Goal: Communication & Community: Answer question/provide support

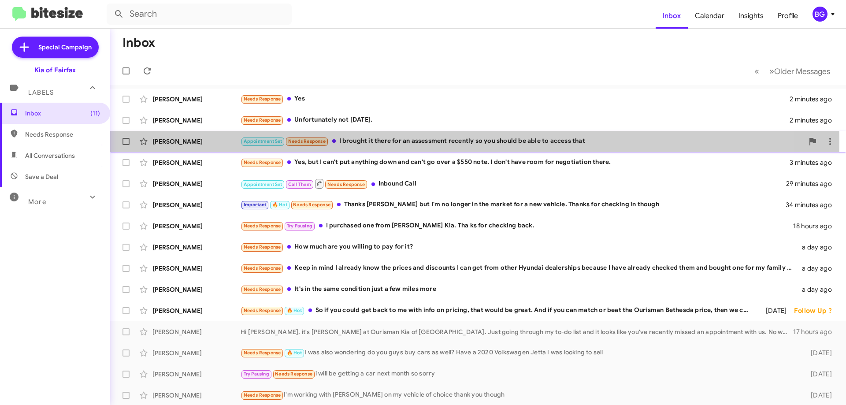
click at [369, 142] on div "Appointment Set Needs Response I brought it there for an assessment recently so…" at bounding box center [522, 141] width 563 height 10
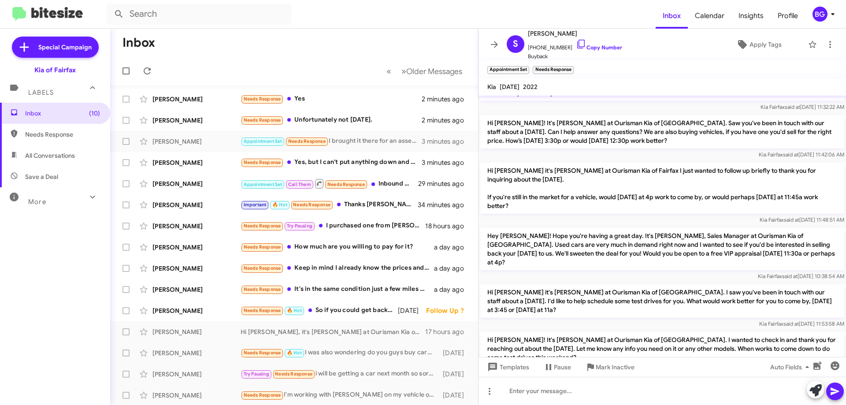
scroll to position [624, 0]
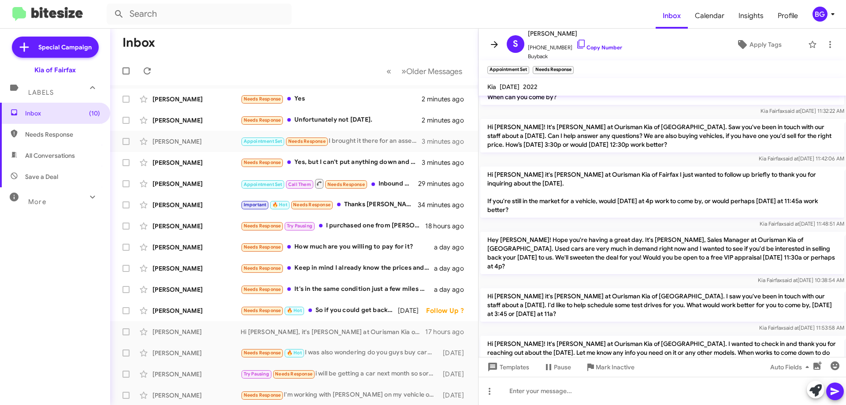
click at [498, 46] on icon at bounding box center [494, 44] width 11 height 11
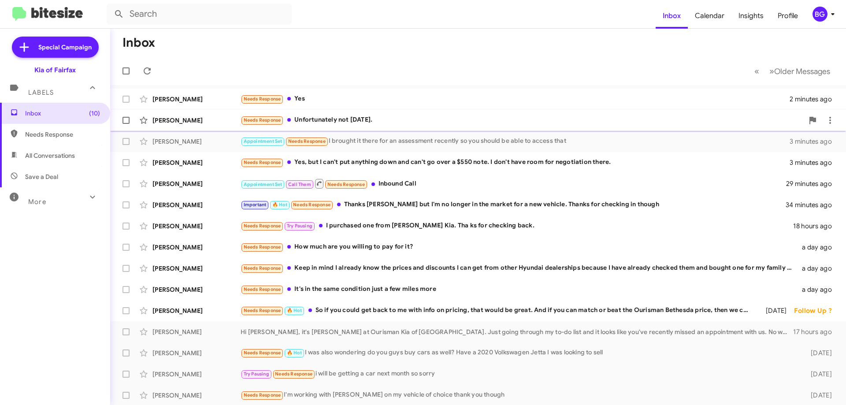
click at [364, 125] on div "Needs Response Unfortunately not [DATE]." at bounding box center [522, 120] width 563 height 10
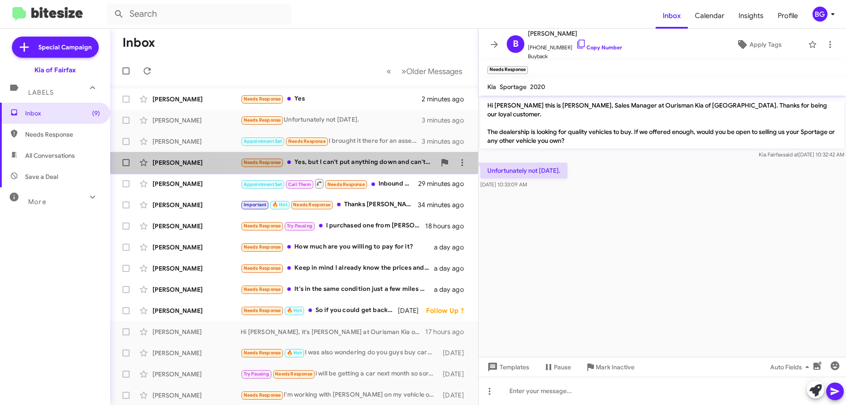
click at [361, 164] on div "Needs Response Yes, but I can't put anything down and can't go over a $550 note…" at bounding box center [338, 162] width 195 height 10
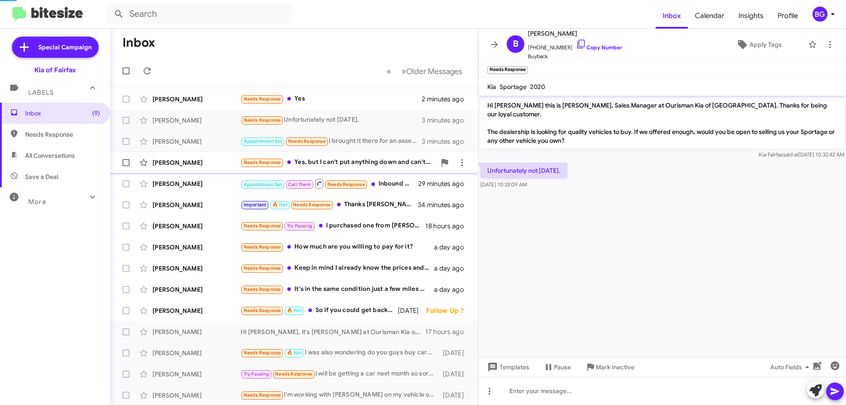
scroll to position [11, 0]
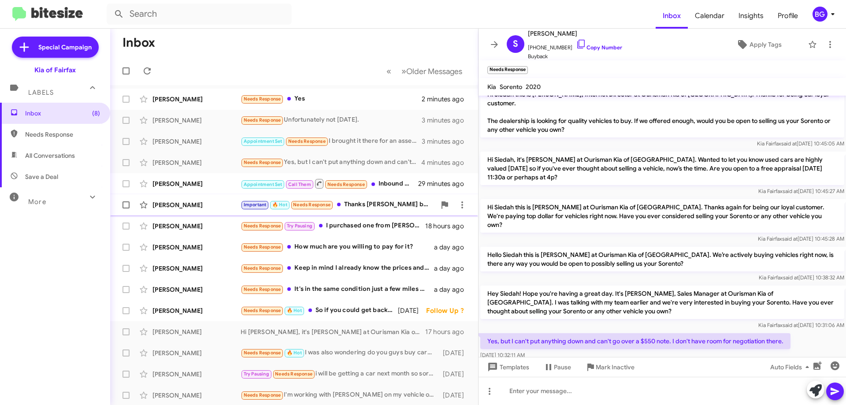
click at [398, 213] on div "[PERSON_NAME] Important 🔥 Hot Needs Response Thanks [PERSON_NAME] but I'm no lo…" at bounding box center [294, 205] width 354 height 18
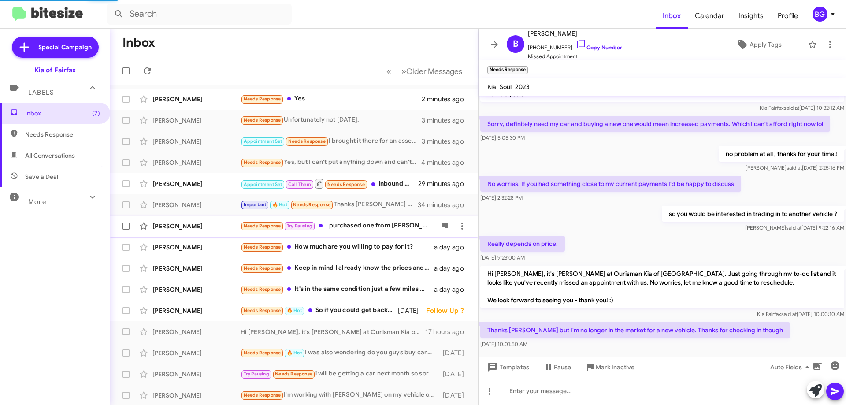
click at [391, 227] on div "Needs Response Try Pausing I purchased one from [PERSON_NAME] Kia. Tha ks for c…" at bounding box center [338, 226] width 195 height 10
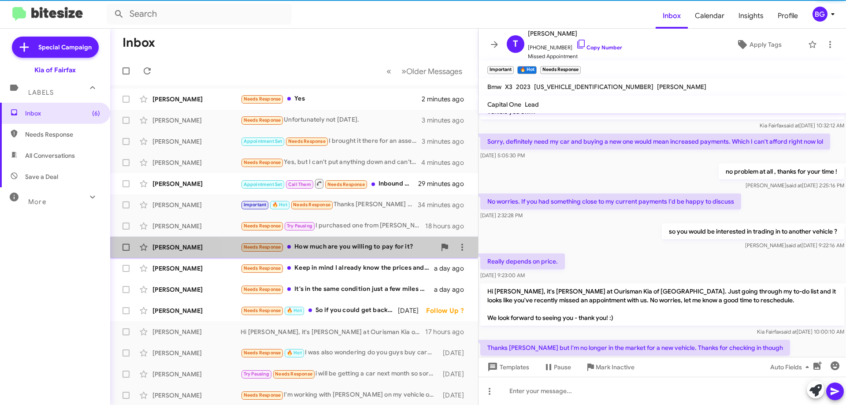
click at [391, 251] on div "Needs Response How much are you willing to pay for it?" at bounding box center [338, 247] width 195 height 10
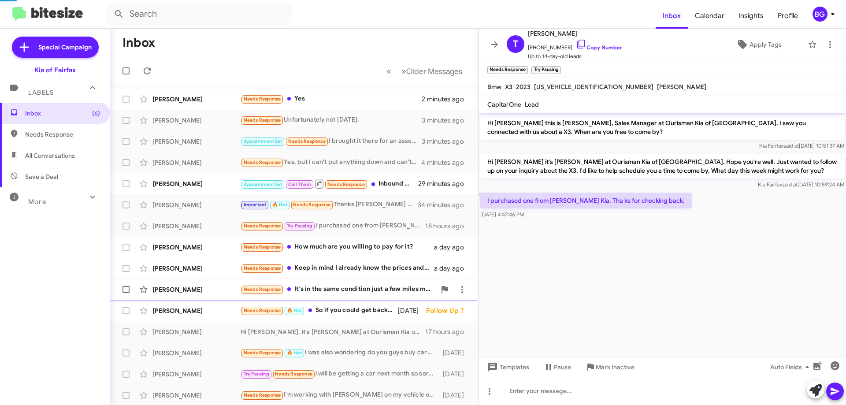
drag, startPoint x: 386, startPoint y: 266, endPoint x: 379, endPoint y: 285, distance: 20.8
click at [386, 266] on div "Needs Response Keep in mind I already know the prices and discounts I can get f…" at bounding box center [338, 268] width 194 height 10
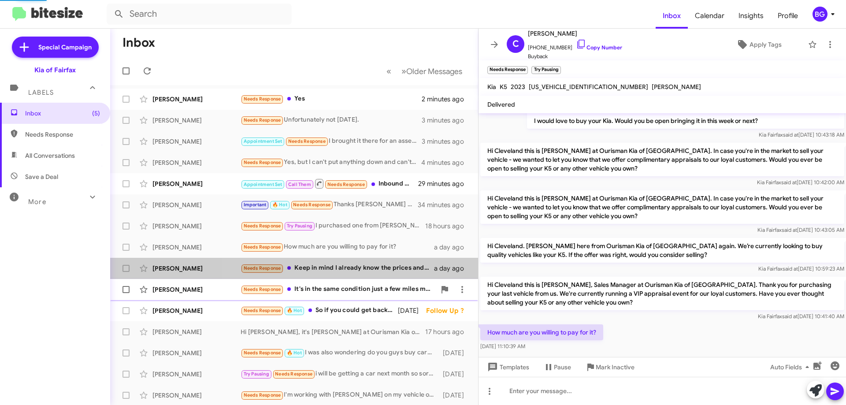
click at [376, 288] on div "Needs Response It's in the same condition just a few miles more" at bounding box center [338, 289] width 195 height 10
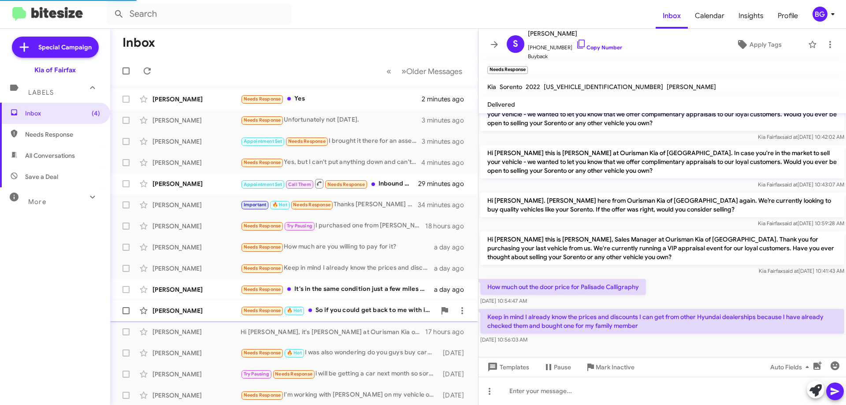
click at [369, 313] on div "Needs Response 🔥 Hot So if you could get back to me with info on pricing, that …" at bounding box center [338, 310] width 195 height 10
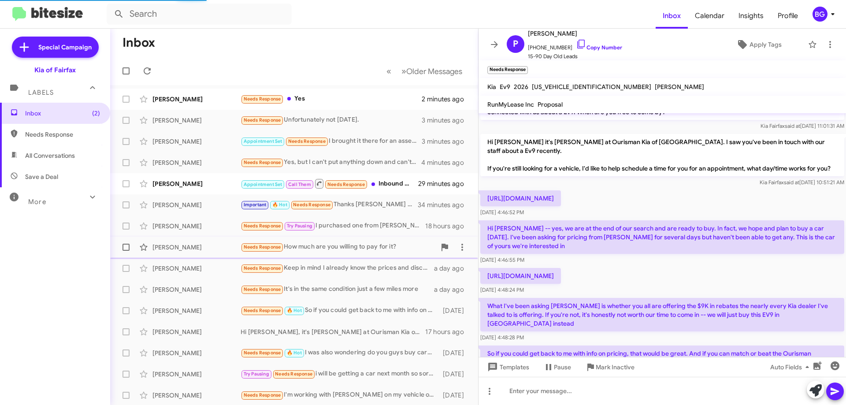
scroll to position [52, 0]
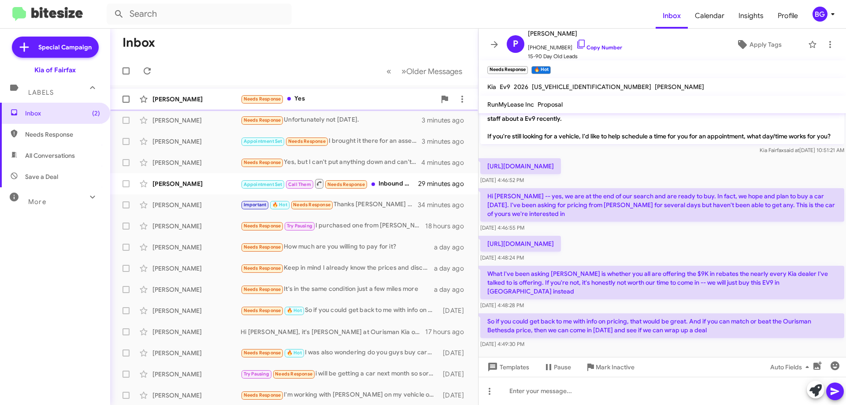
click at [353, 98] on div "Needs Response Yes" at bounding box center [338, 99] width 195 height 10
